Goal: Information Seeking & Learning: Learn about a topic

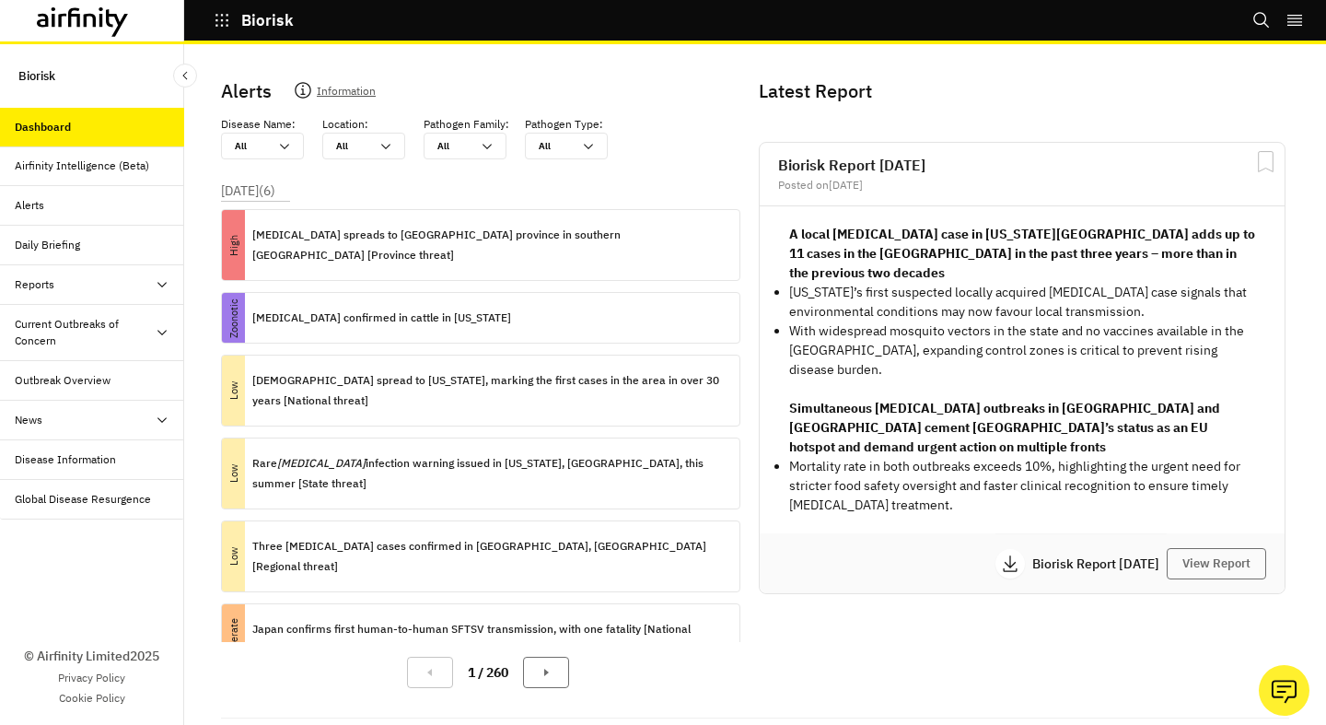
click at [229, 24] on icon "button" at bounding box center [222, 20] width 17 height 17
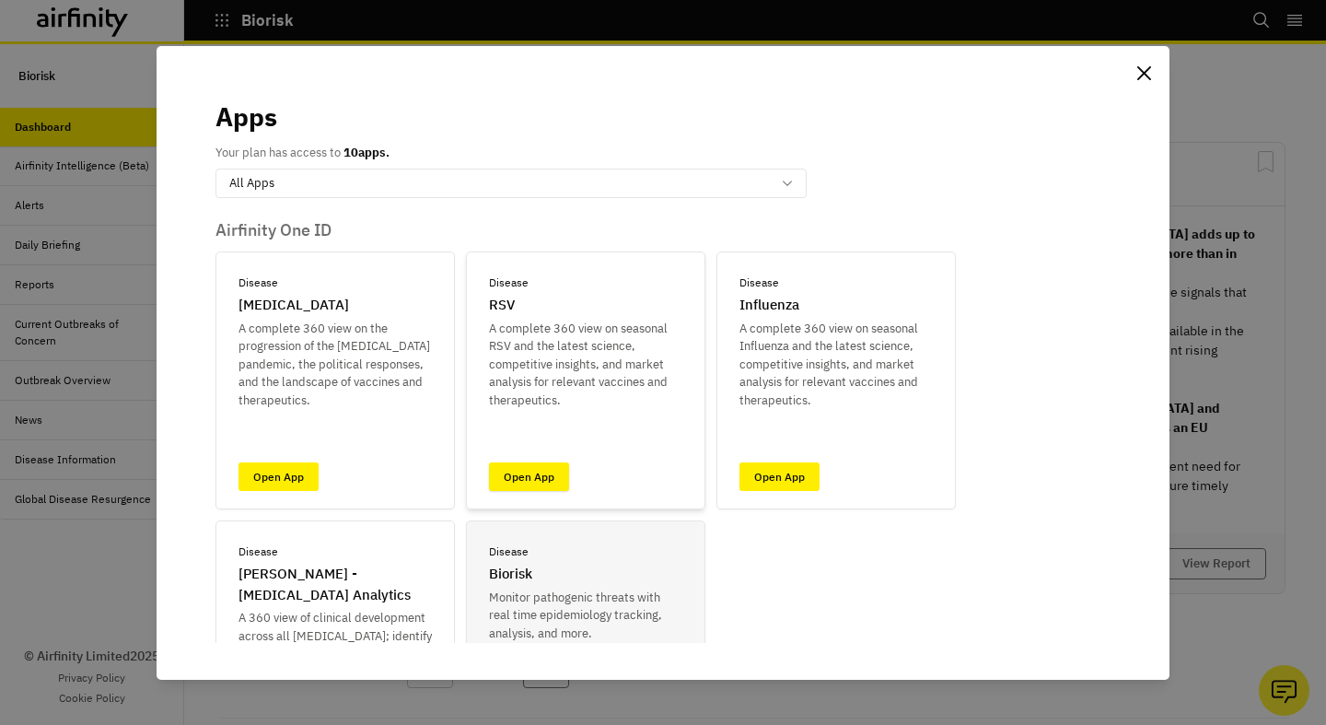
click at [517, 487] on link "Open App" at bounding box center [529, 476] width 80 height 29
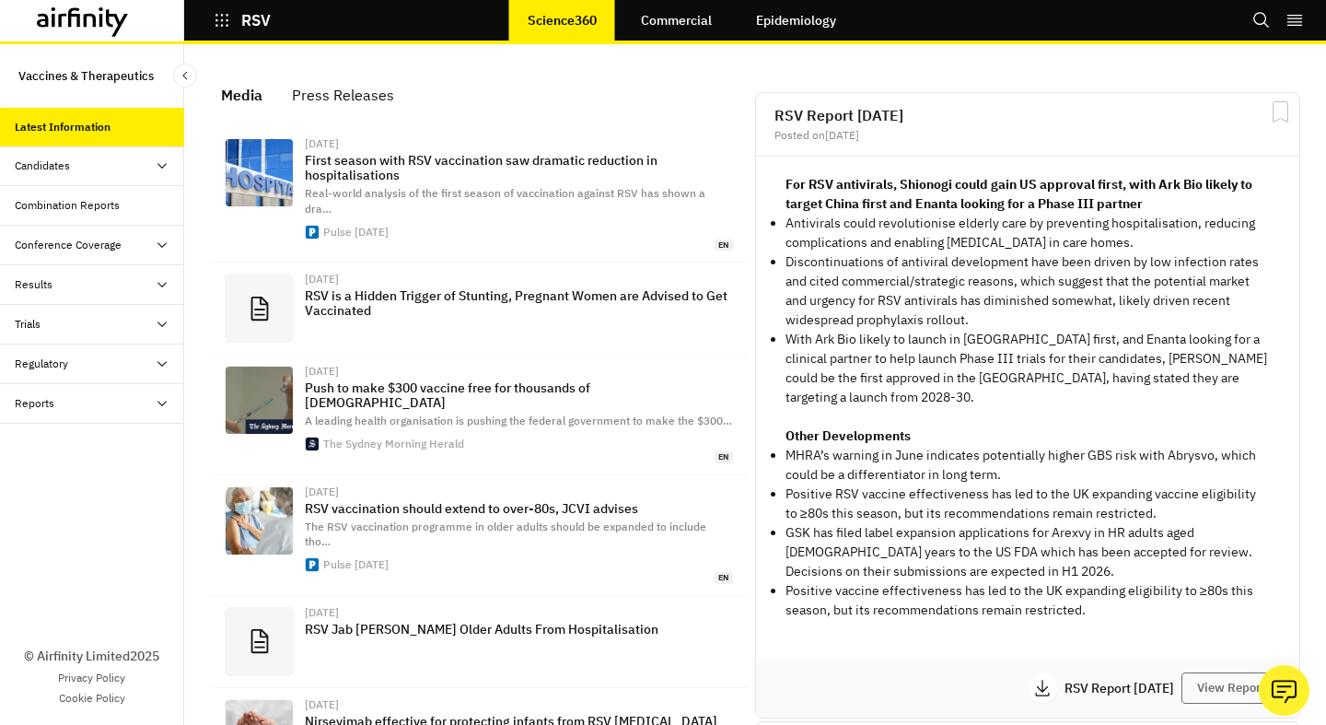
scroll to position [1232, 553]
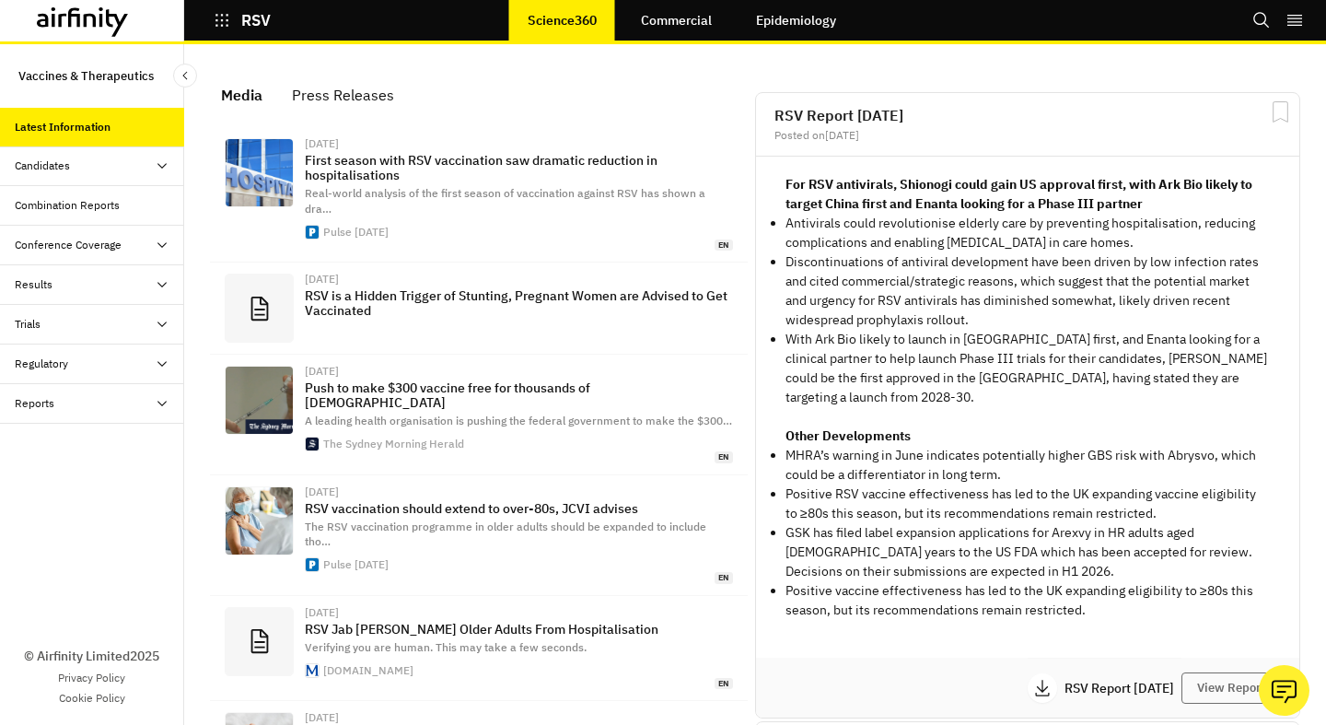
click at [215, 29] on button "RSV" at bounding box center [242, 20] width 57 height 31
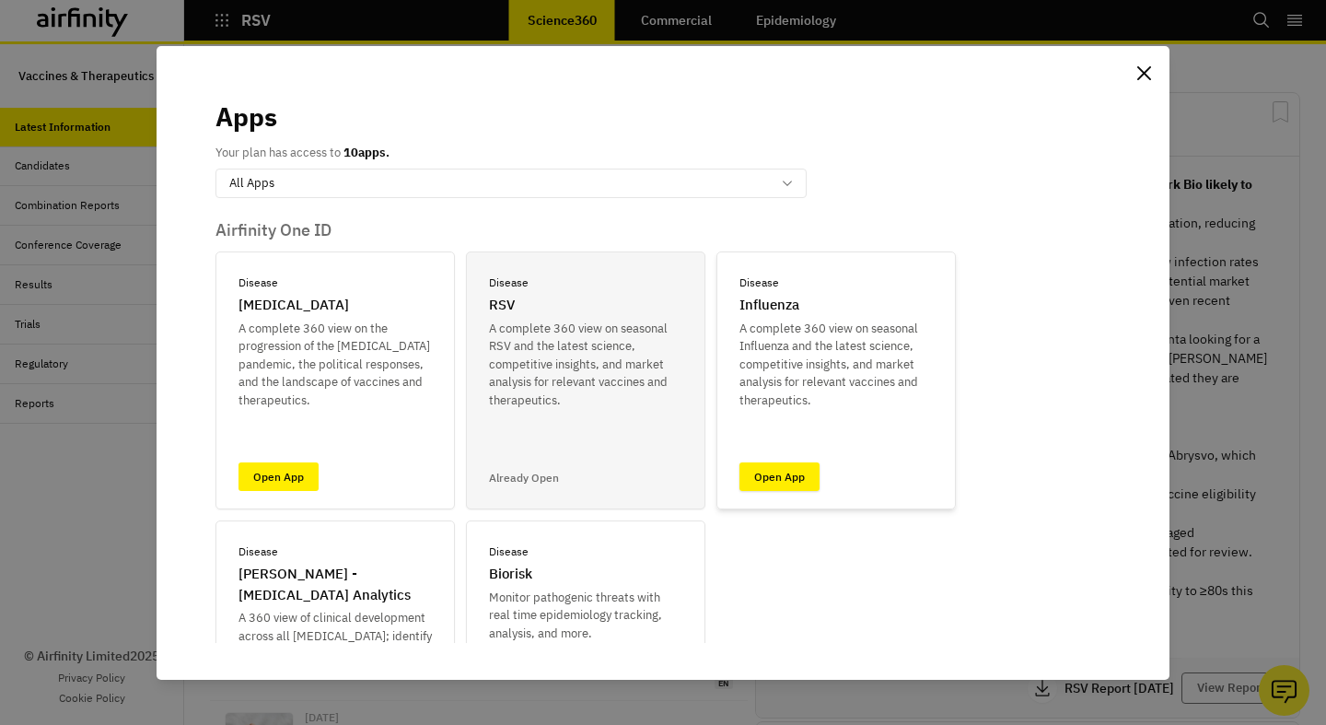
click at [783, 469] on link "Open App" at bounding box center [780, 476] width 80 height 29
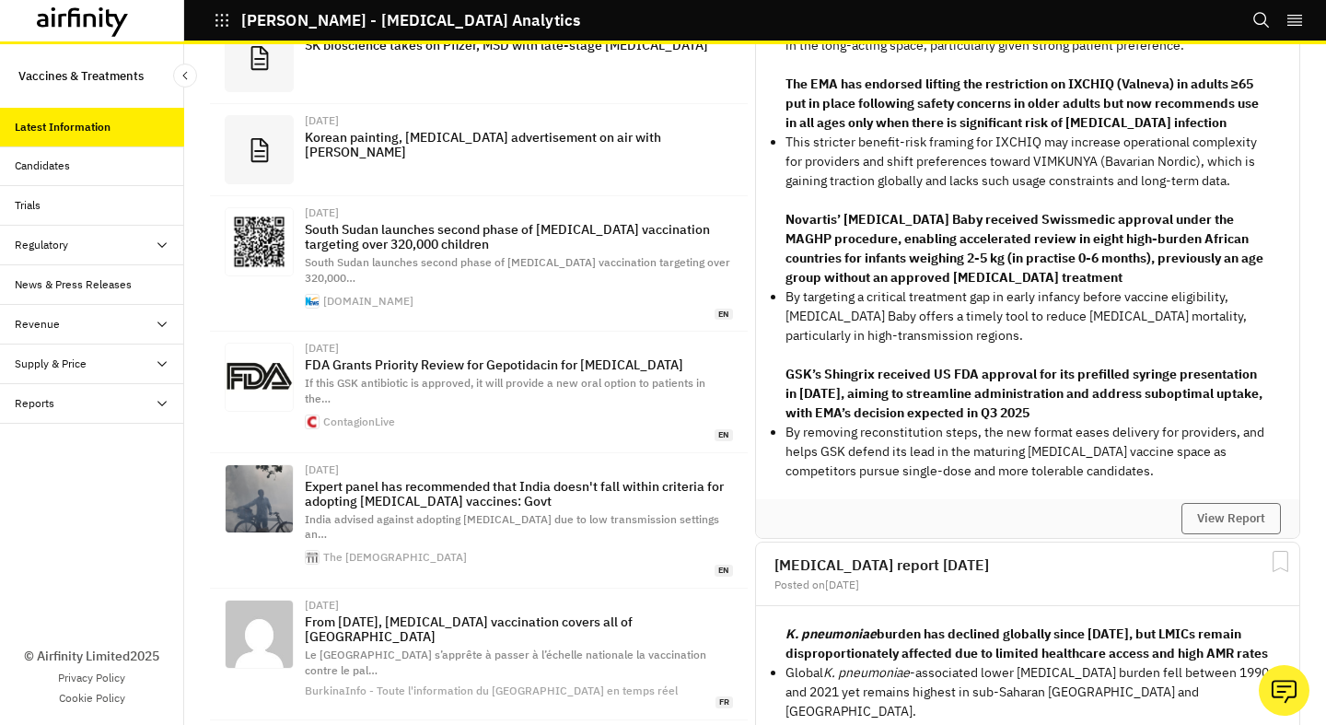
scroll to position [1331, 553]
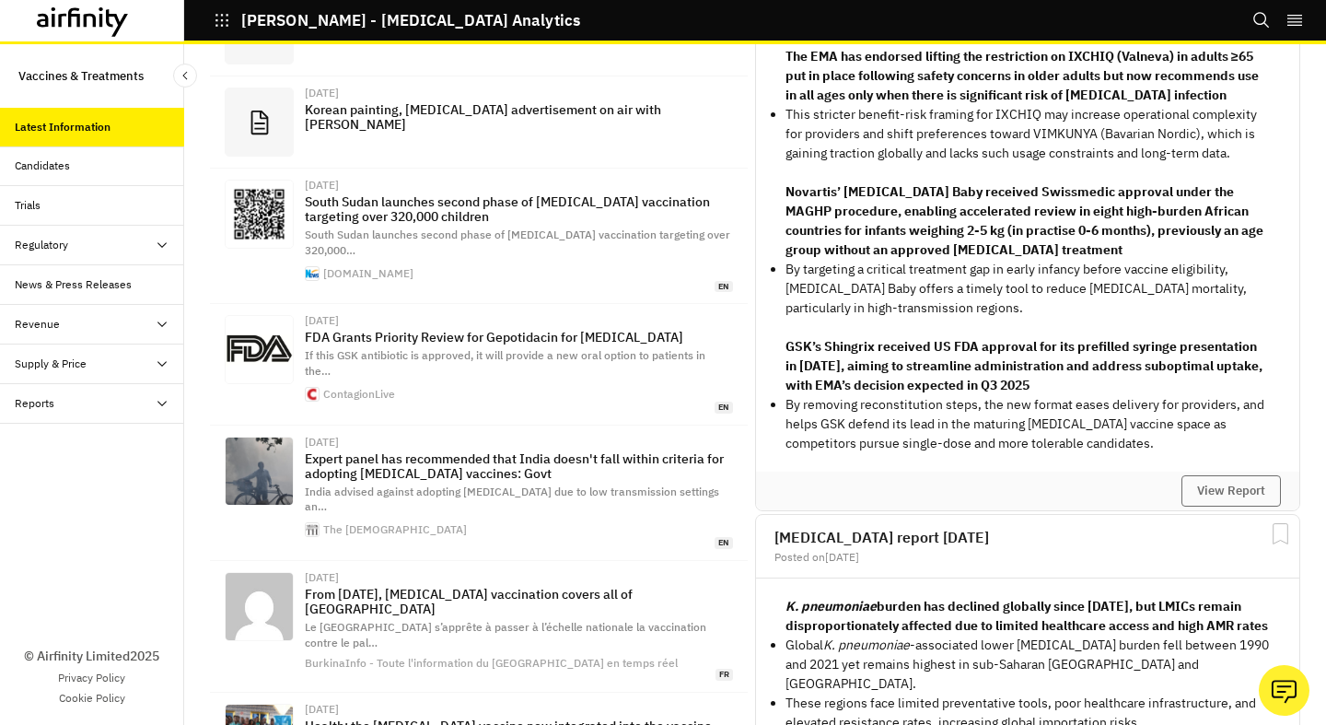
click at [80, 275] on div "News & Press Releases" at bounding box center [92, 285] width 184 height 40
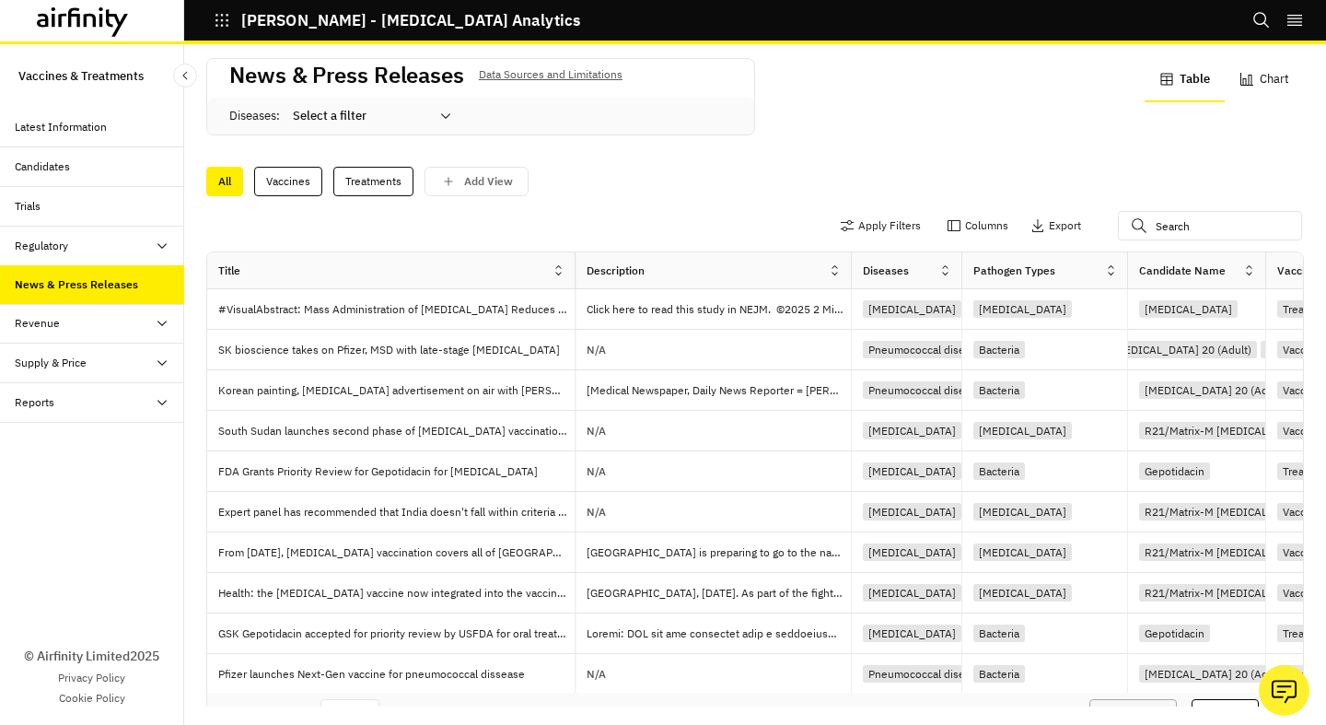
click at [625, 181] on div "All Vaccines Treatments Add View" at bounding box center [755, 181] width 1098 height 29
